Goal: Transaction & Acquisition: Purchase product/service

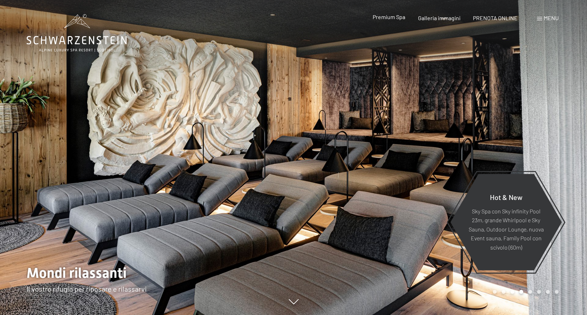
click at [397, 18] on span "Premium Spa" at bounding box center [389, 16] width 33 height 7
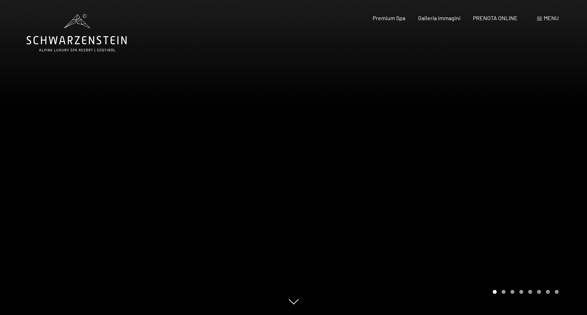
click at [551, 21] on span "Menu" at bounding box center [551, 18] width 15 height 7
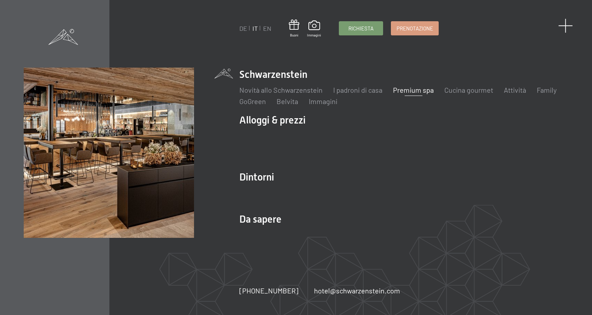
click at [564, 26] on span at bounding box center [566, 25] width 15 height 15
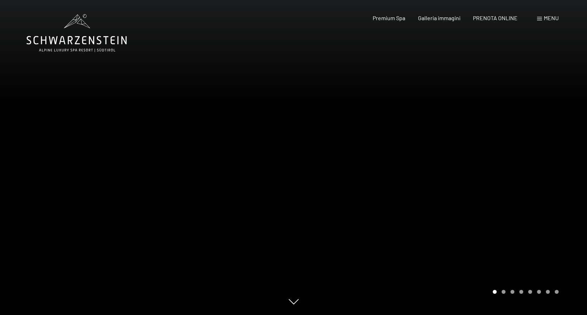
click at [552, 21] on span "Menu" at bounding box center [551, 18] width 15 height 7
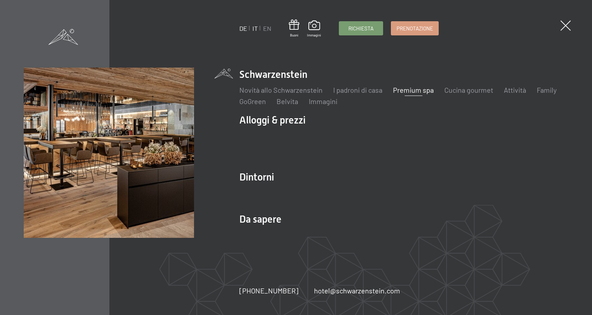
click at [243, 27] on link "DE" at bounding box center [244, 28] width 8 height 8
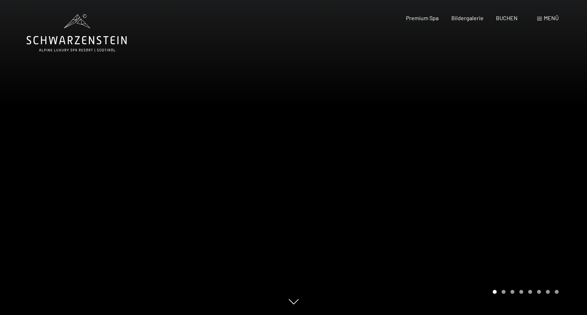
click at [536, 18] on div "Buchen Anfragen Premium Spa Bildergalerie BUCHEN Menü DE IT EN Gutschein Bilder…" at bounding box center [470, 18] width 178 height 8
click at [537, 22] on div "Buchen Anfragen Premium Spa Bildergalerie BUCHEN Menü DE IT EN Gutschein Bilder…" at bounding box center [470, 18] width 178 height 8
click at [538, 19] on span at bounding box center [539, 19] width 5 height 4
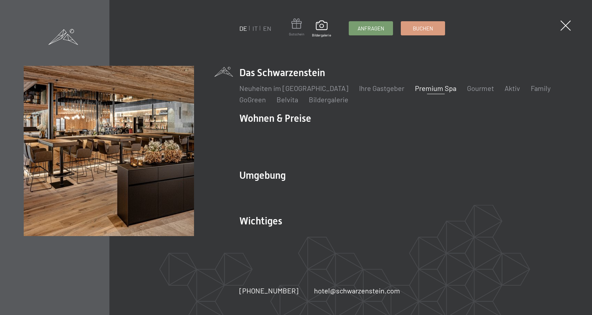
click at [300, 20] on span at bounding box center [296, 24] width 15 height 13
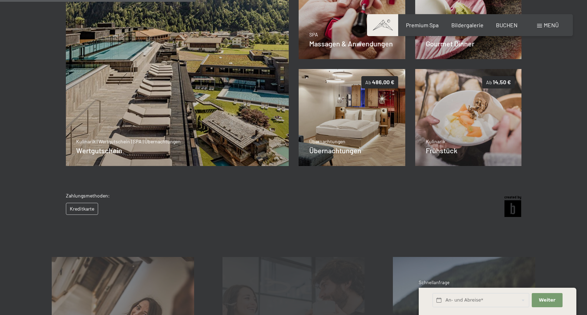
scroll to position [351, 0]
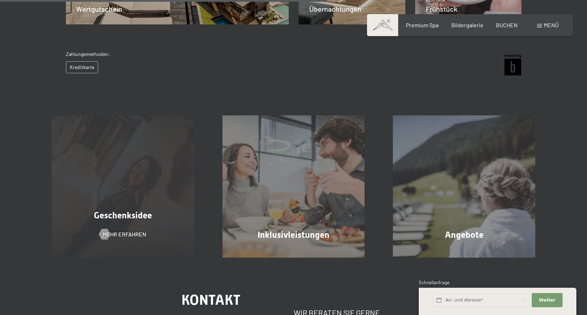
click at [148, 186] on div "Geschenksidee Mehr erfahren" at bounding box center [123, 187] width 171 height 142
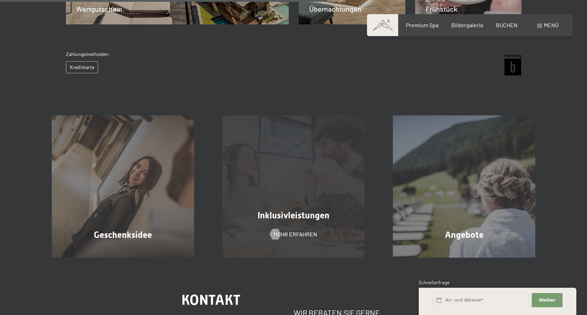
click at [330, 219] on div "Inklusivleistungen" at bounding box center [293, 215] width 171 height 12
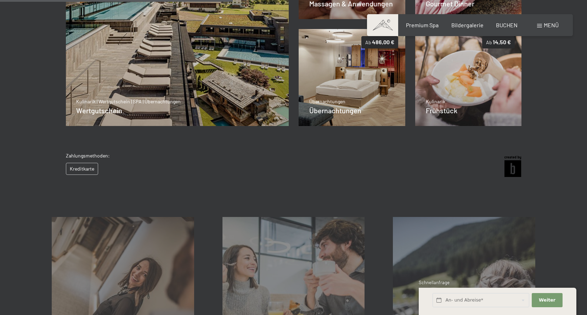
scroll to position [174, 0]
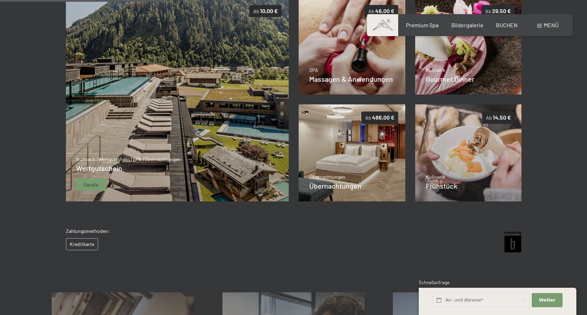
click at [197, 130] on img at bounding box center [177, 100] width 223 height 204
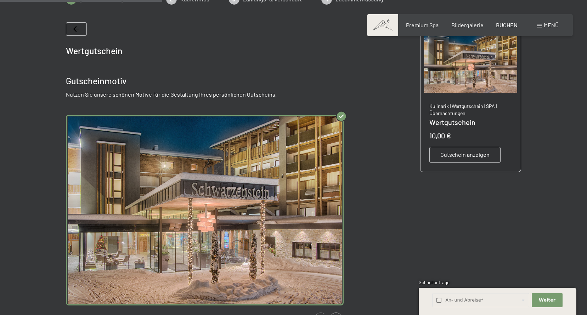
click at [349, 130] on img "Gallery" at bounding box center [488, 210] width 278 height 191
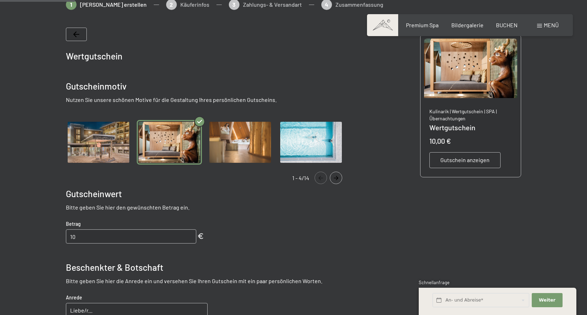
scroll to position [103, 0]
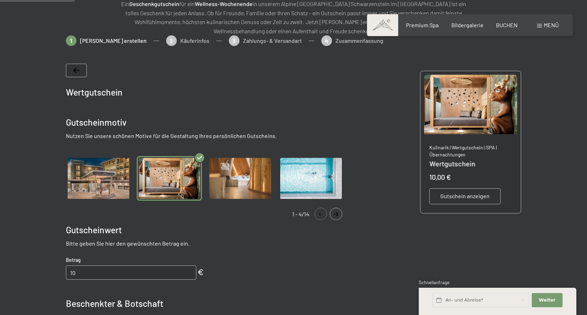
click at [88, 175] on img "Gallery" at bounding box center [98, 178] width 65 height 45
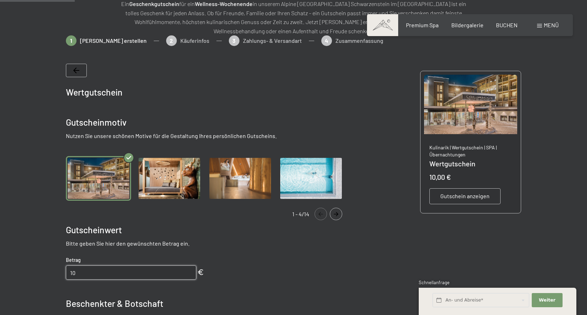
drag, startPoint x: 80, startPoint y: 274, endPoint x: 44, endPoint y: 270, distance: 36.7
click at [44, 270] on div at bounding box center [293, 271] width 537 height 472
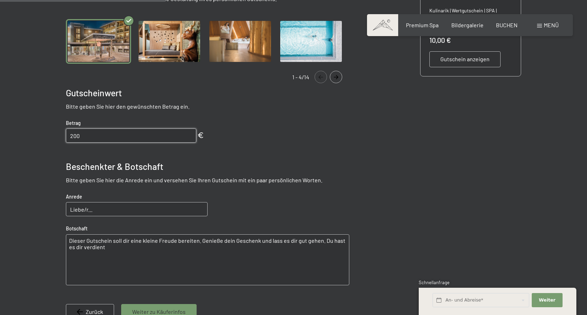
scroll to position [244, 0]
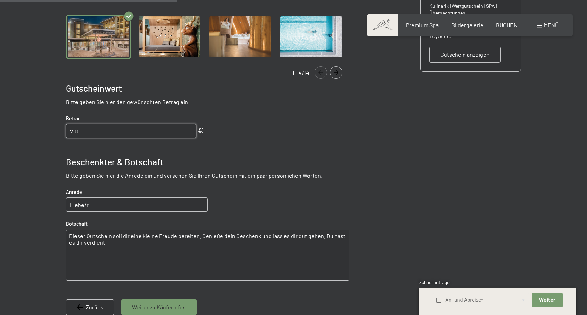
type input "200"
drag, startPoint x: 90, startPoint y: 204, endPoint x: 84, endPoint y: 205, distance: 6.4
click at [84, 205] on input "Liebe/r..." at bounding box center [137, 205] width 142 height 14
type input "Liebe Tante Frieda."
drag, startPoint x: 96, startPoint y: 245, endPoint x: 45, endPoint y: 226, distance: 54.8
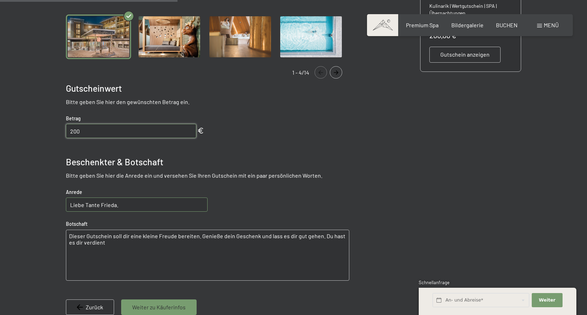
click at [45, 226] on div at bounding box center [293, 130] width 537 height 472
drag, startPoint x: 101, startPoint y: 247, endPoint x: 61, endPoint y: 235, distance: 41.1
click at [61, 235] on bn-voucher-app at bounding box center [294, 130] width 484 height 472
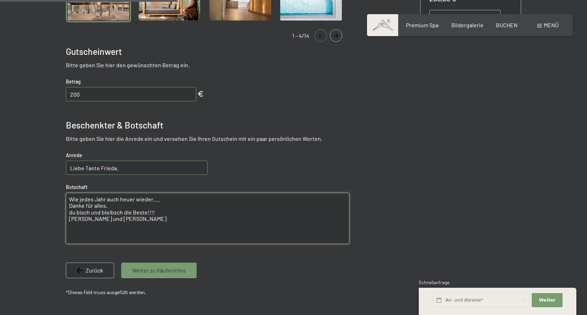
scroll to position [315, 0]
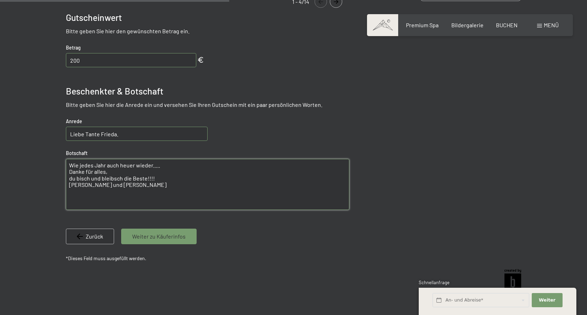
type textarea "Wie jedes Jahr auch heuer wieder..... Danke für alles, du bisch und bleibsch di…"
click at [119, 135] on input "Liebe Tante Frieda." at bounding box center [137, 134] width 142 height 14
type input "Liebe Tante Frieda,"
click at [72, 167] on textarea "Wie jedes Jahr auch heuer wieder..... Danke für alles, du bisch und bleibsch di…" at bounding box center [207, 184] width 283 height 51
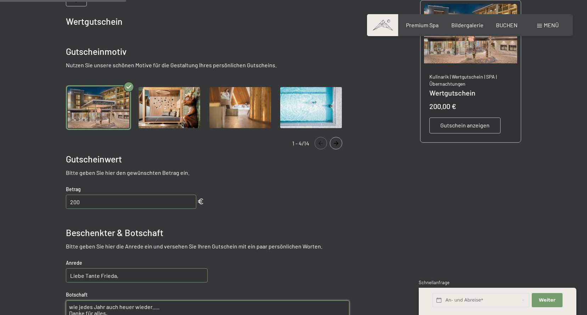
type textarea "wie jedes Jahr auch heuer wieder..... Danke für alles, du bisch und bleibsch di…"
click at [466, 131] on div "Gutschein anzeigen" at bounding box center [464, 126] width 71 height 16
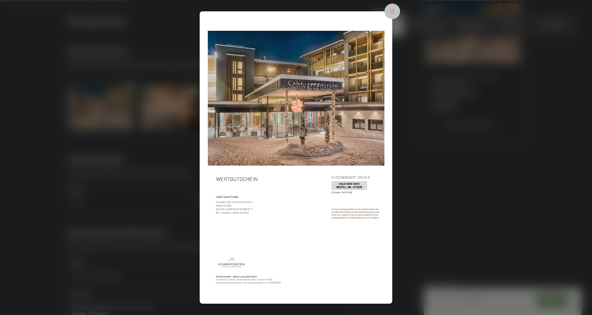
click at [395, 14] on icon at bounding box center [392, 11] width 7 height 7
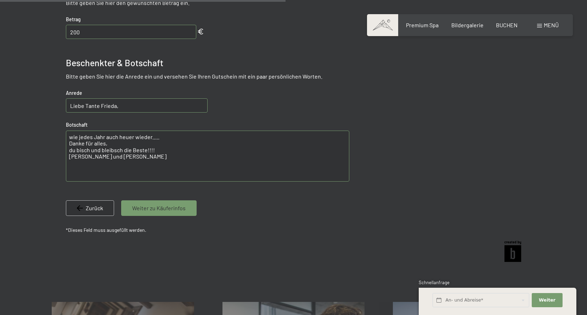
scroll to position [422, 0]
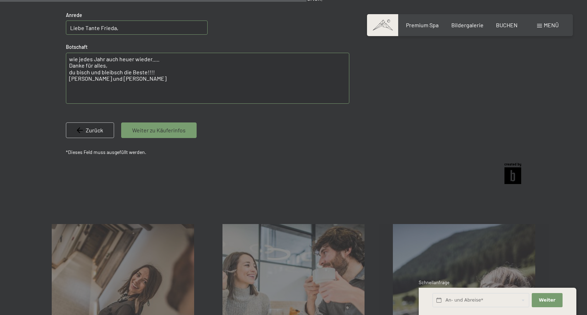
click at [166, 131] on span "Weiter zu Käuferinfos" at bounding box center [159, 130] width 54 height 8
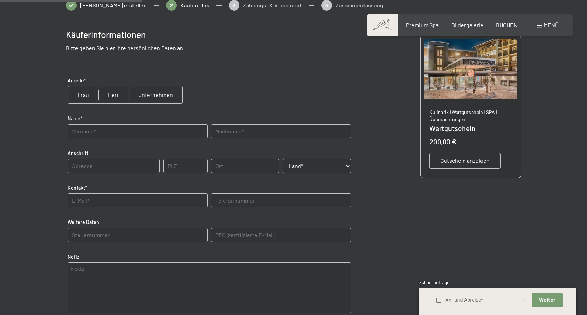
scroll to position [103, 0]
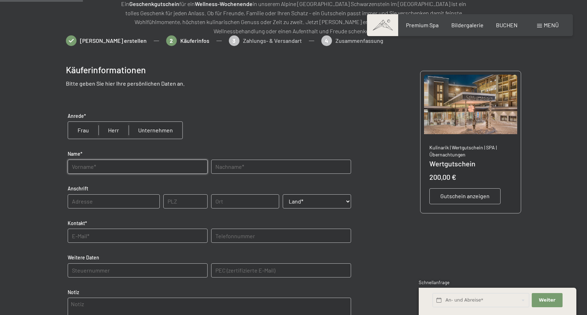
drag, startPoint x: 100, startPoint y: 165, endPoint x: 92, endPoint y: 166, distance: 8.2
click at [100, 165] on input "text" at bounding box center [138, 167] width 140 height 14
type input "Evi"
type input "Peer"
type input "39040"
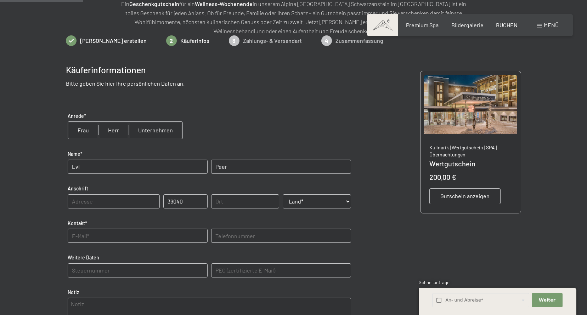
type input "ORA"
select select "ITA"
type input "3395960545"
type E-Mail\) "evipeer@hotmail.com"
click at [104, 200] on input "text" at bounding box center [114, 202] width 92 height 14
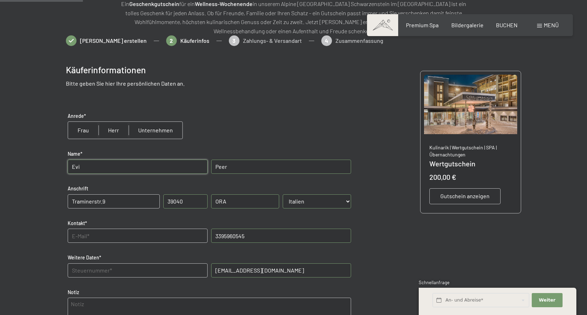
type input "Traminerstr.9"
click at [95, 238] on input "text" at bounding box center [138, 236] width 140 height 14
type input "evipeer@hotmail.com"
click at [98, 272] on Daten "text" at bounding box center [138, 271] width 140 height 14
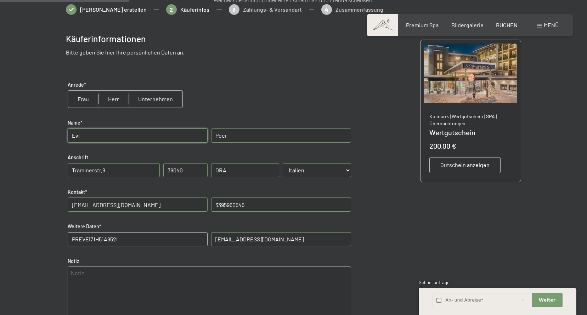
scroll to position [174, 0]
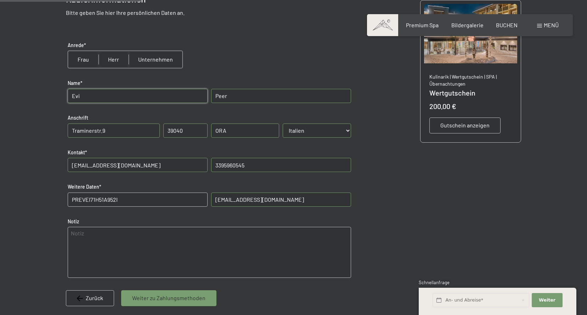
type Daten "PREVEI71H51A952I"
click at [83, 58] on input "radio" at bounding box center [83, 59] width 30 height 17
radio input "true"
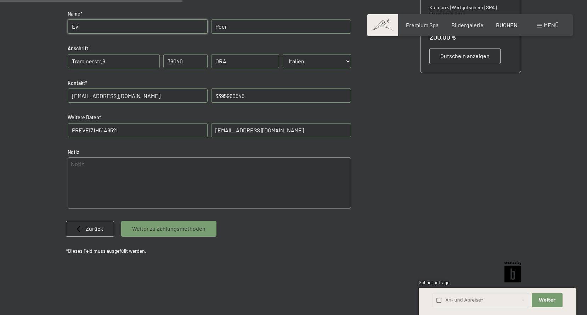
scroll to position [244, 0]
click at [163, 229] on span "Weiter zu Zahlungsmethoden" at bounding box center [168, 228] width 73 height 8
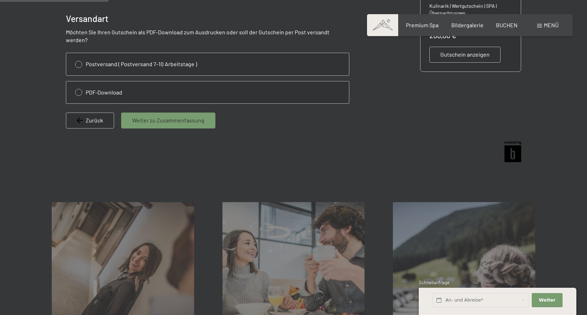
scroll to position [103, 0]
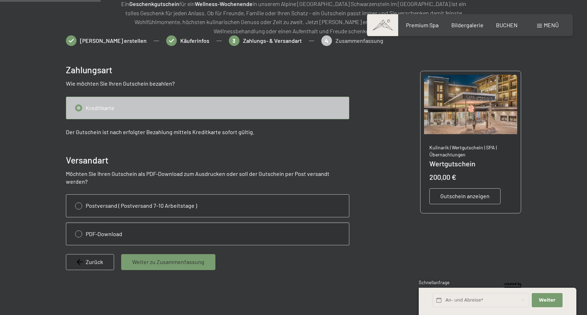
click at [78, 226] on input "radio" at bounding box center [207, 234] width 283 height 22
radio input "true"
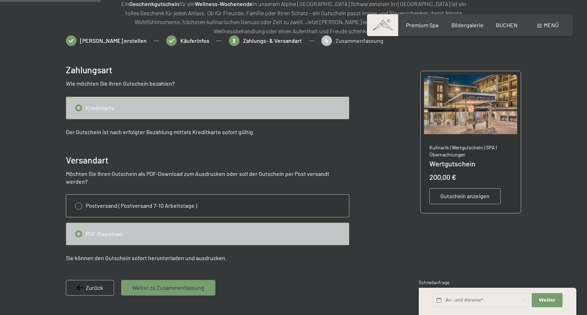
click at [182, 284] on span "Weiter zu Zusammenfassung" at bounding box center [168, 288] width 72 height 8
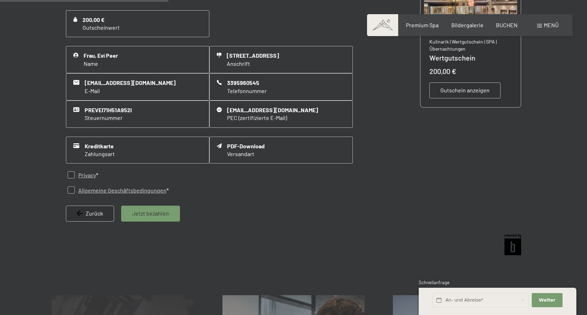
scroll to position [209, 0]
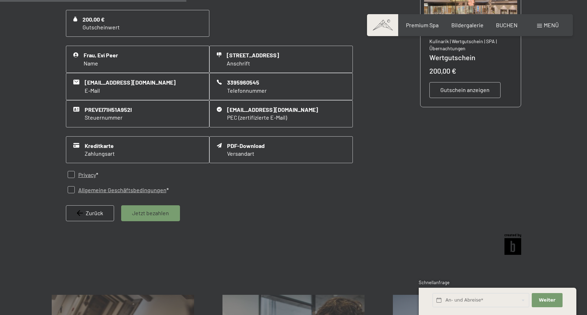
click at [72, 171] on input "checkbox" at bounding box center [71, 174] width 7 height 7
checkbox input "true"
click at [69, 186] on input "checkbox" at bounding box center [71, 189] width 7 height 7
checkbox input "true"
click at [154, 209] on span "Jetzt bezahlen" at bounding box center [150, 213] width 37 height 8
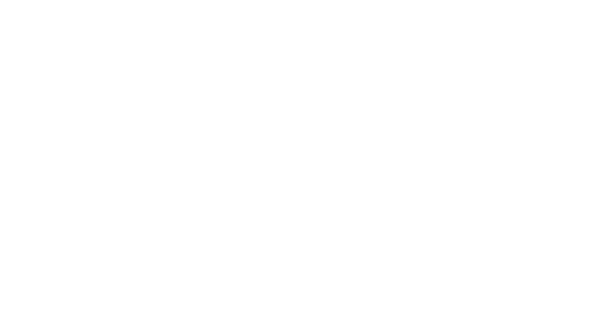
scroll to position [0, 0]
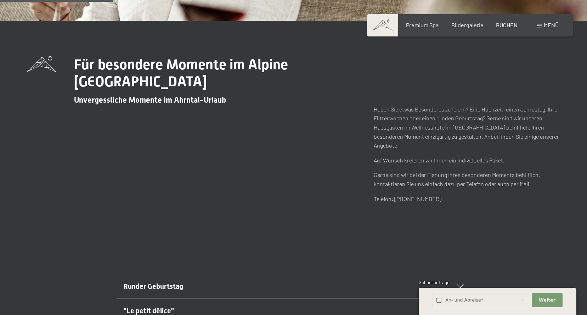
scroll to position [142, 0]
